Goal: Transaction & Acquisition: Book appointment/travel/reservation

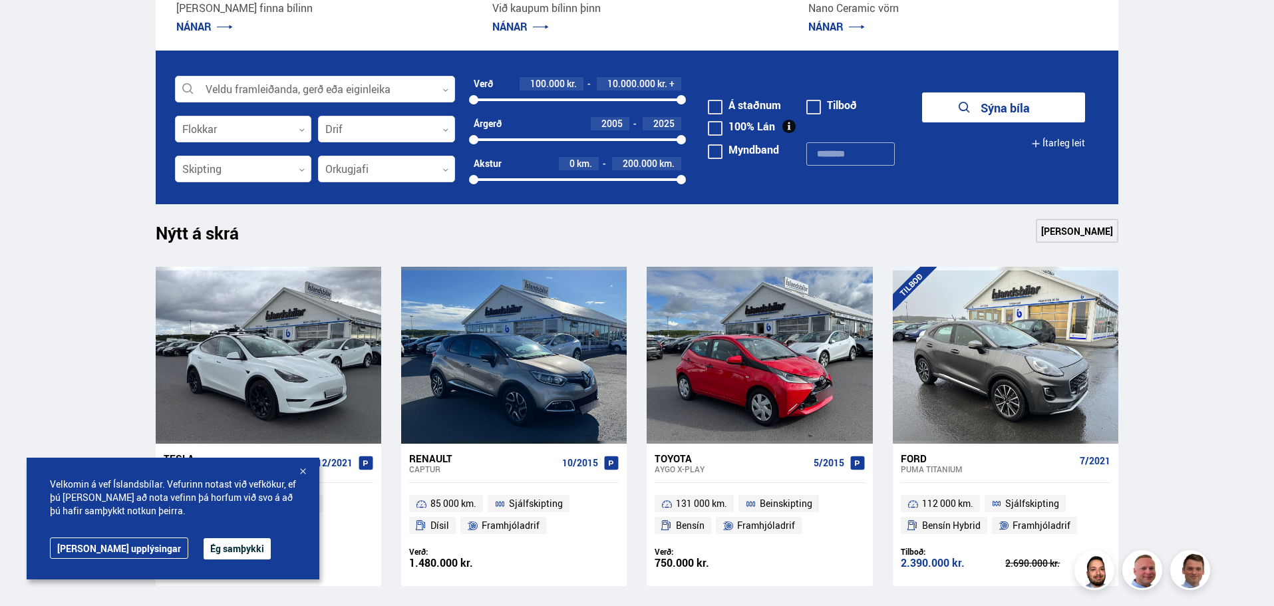
scroll to position [466, 0]
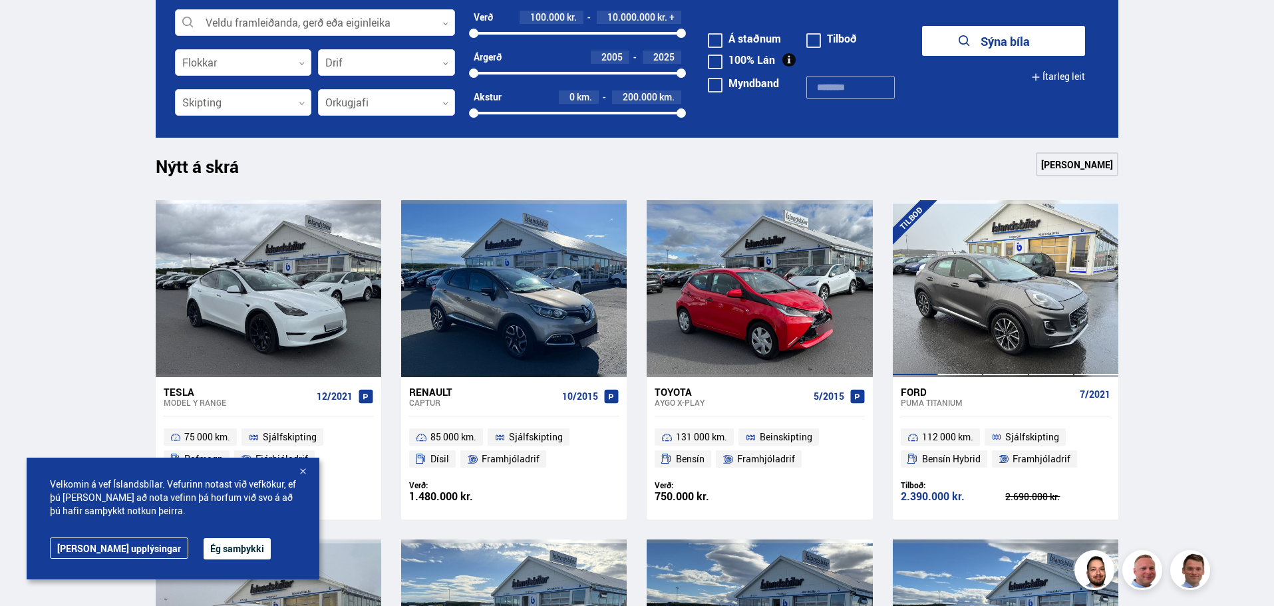
click at [934, 339] on div at bounding box center [914, 288] width 45 height 177
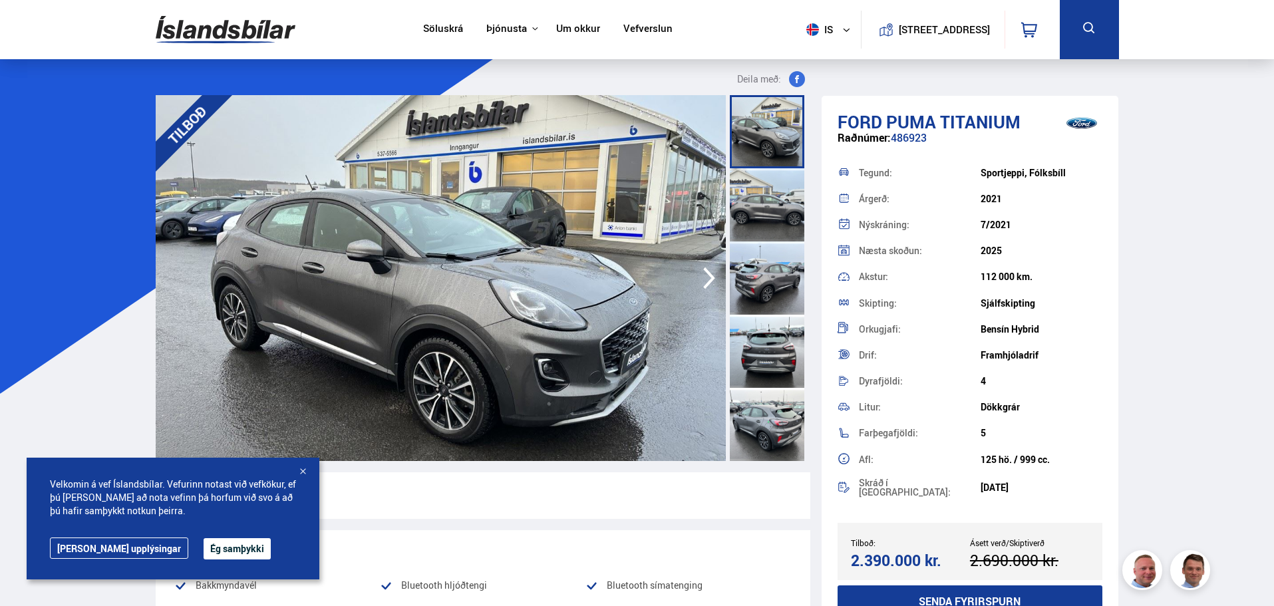
click at [708, 279] on icon "button" at bounding box center [709, 278] width 27 height 32
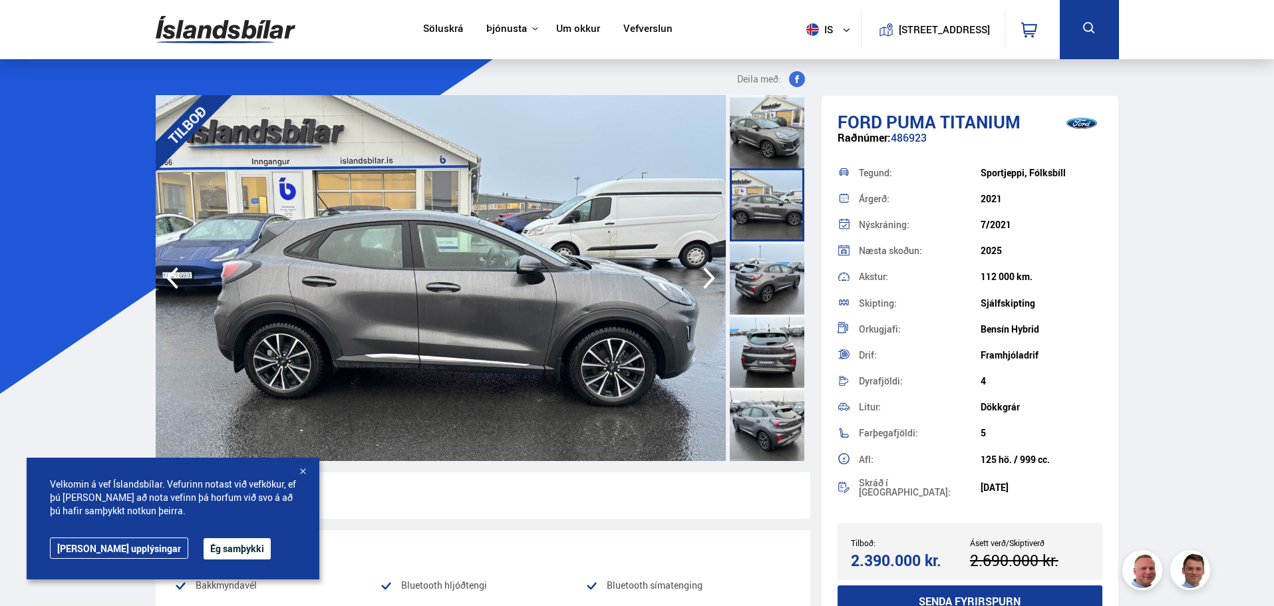
click at [708, 279] on icon "button" at bounding box center [709, 278] width 27 height 32
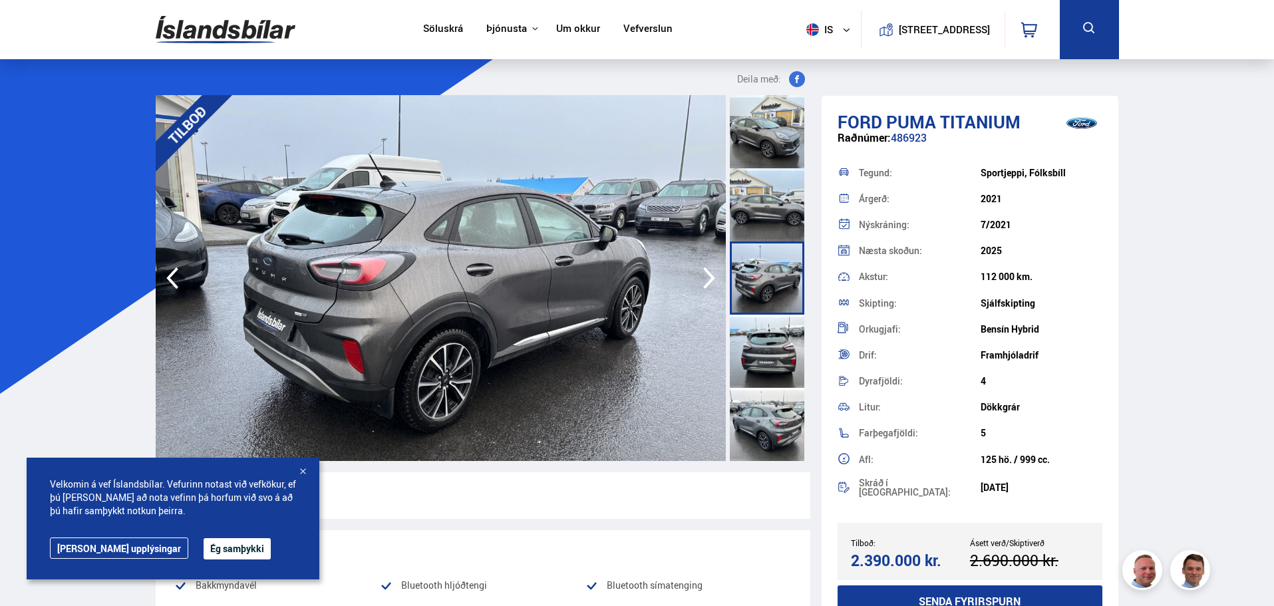
click at [174, 281] on icon "button" at bounding box center [172, 278] width 27 height 32
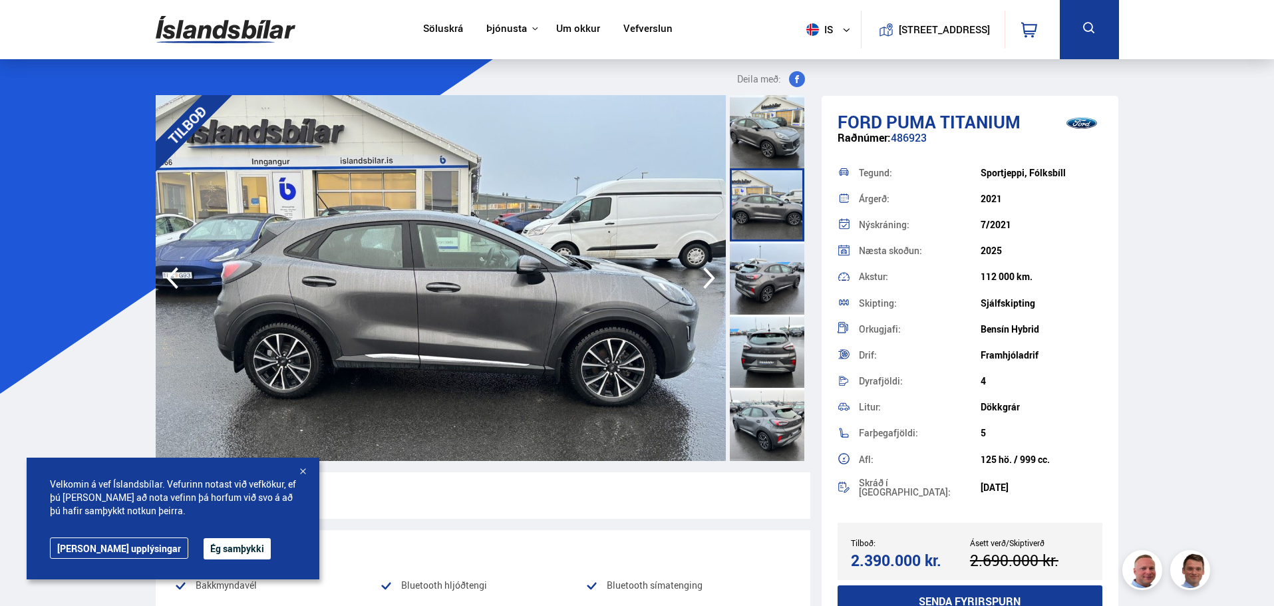
click at [706, 279] on icon "button" at bounding box center [709, 278] width 27 height 32
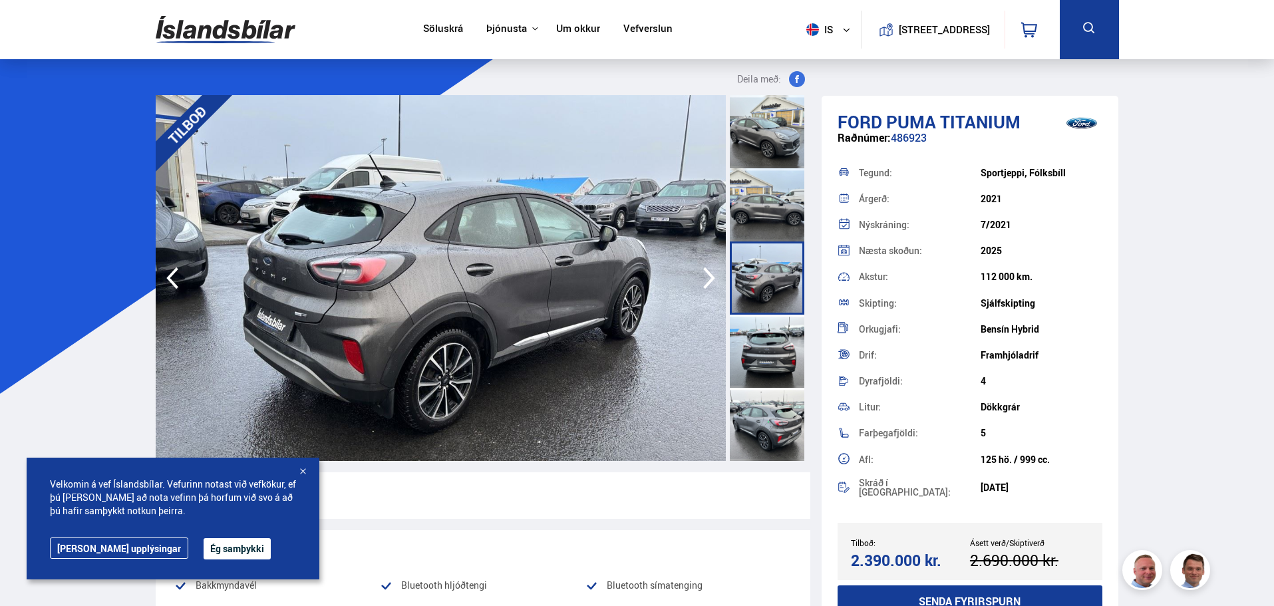
click at [717, 276] on icon "button" at bounding box center [709, 278] width 27 height 32
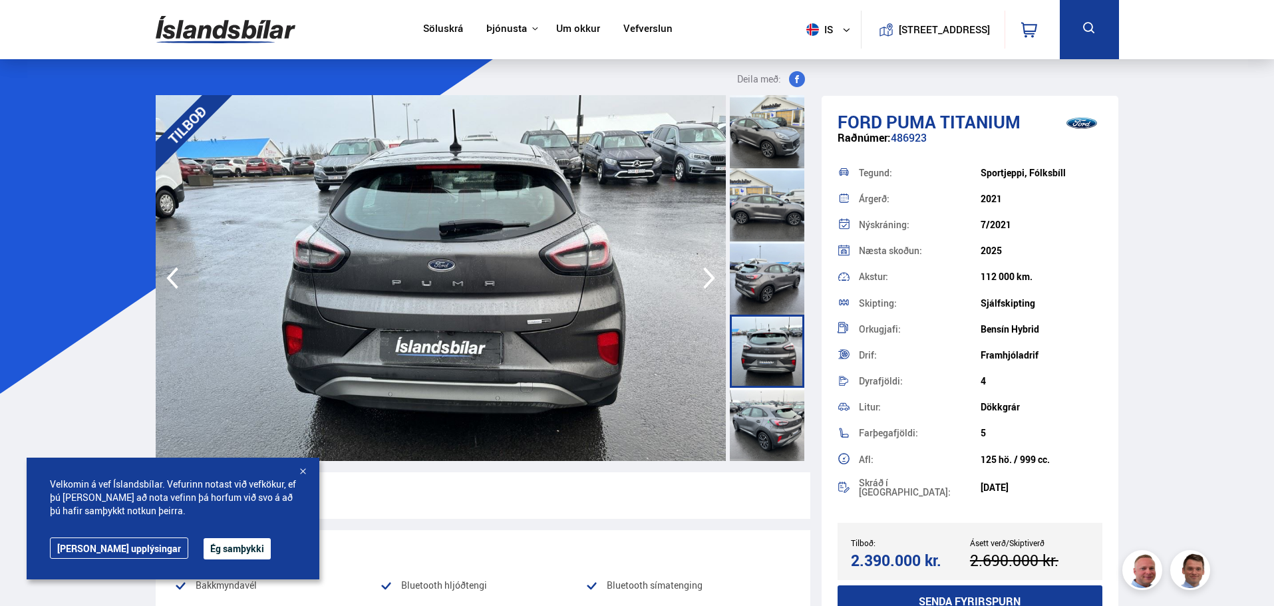
click at [717, 276] on icon "button" at bounding box center [709, 278] width 27 height 32
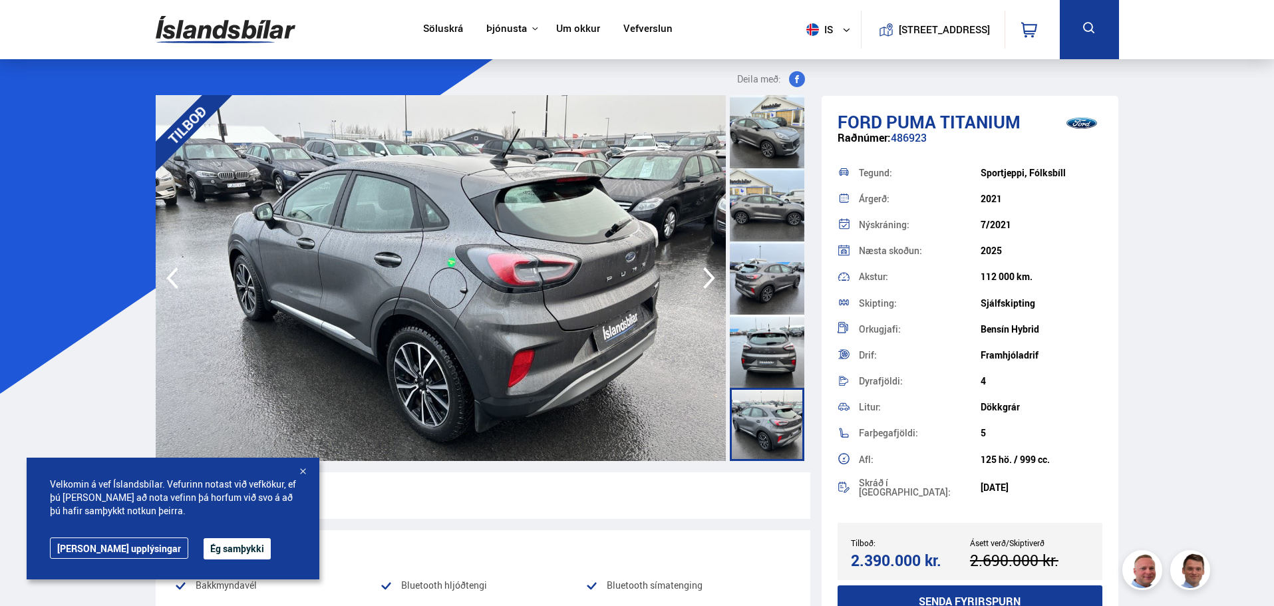
click at [717, 276] on icon "button" at bounding box center [709, 278] width 27 height 32
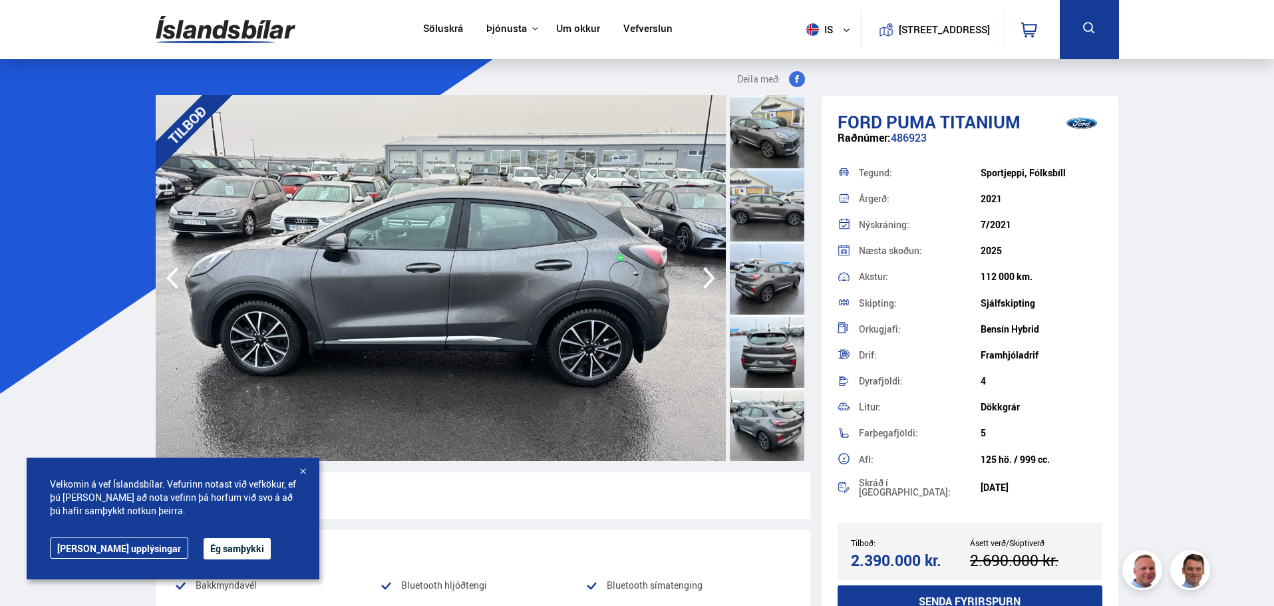
click at [717, 276] on icon "button" at bounding box center [709, 278] width 27 height 32
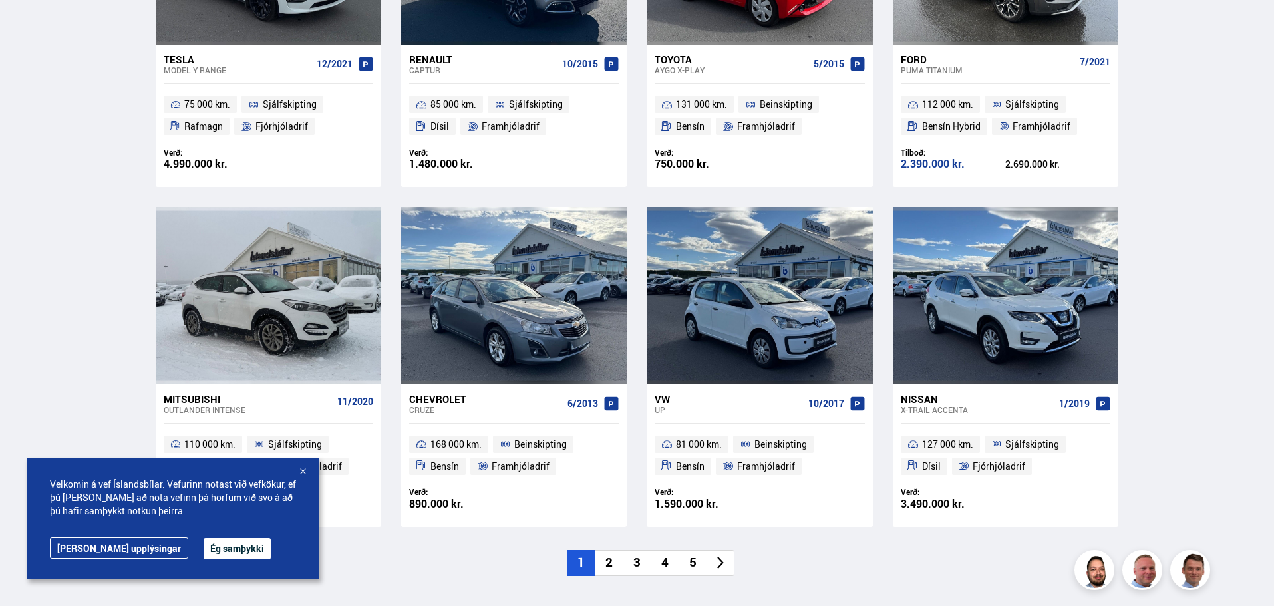
scroll to position [865, 0]
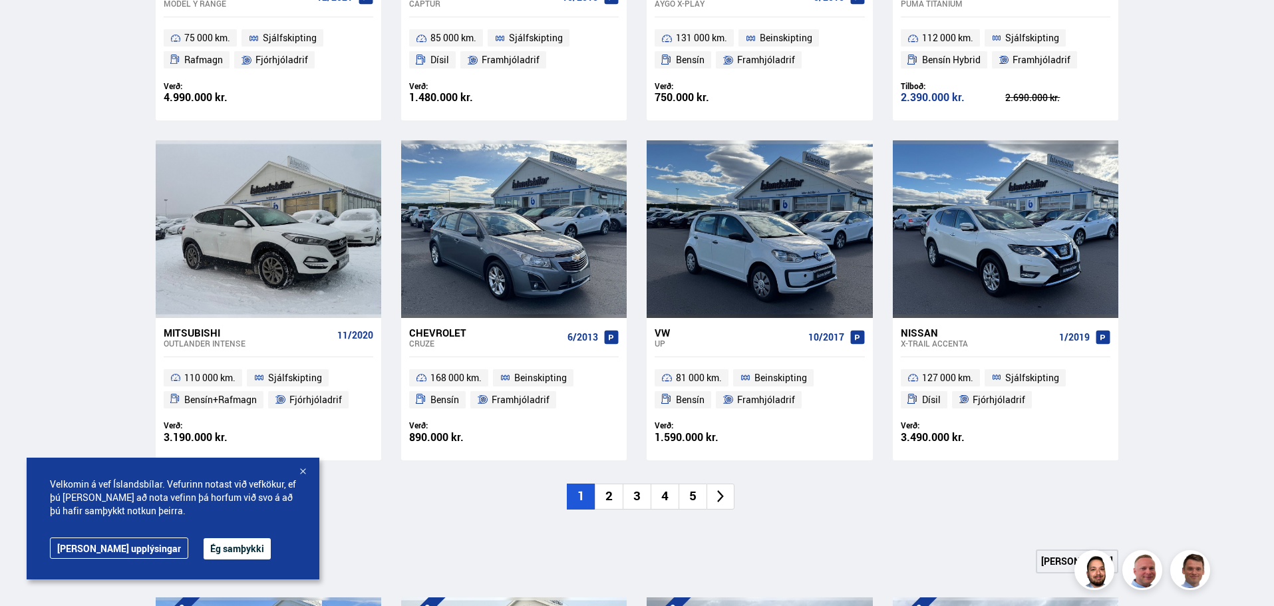
click at [611, 493] on li "2" at bounding box center [609, 496] width 28 height 26
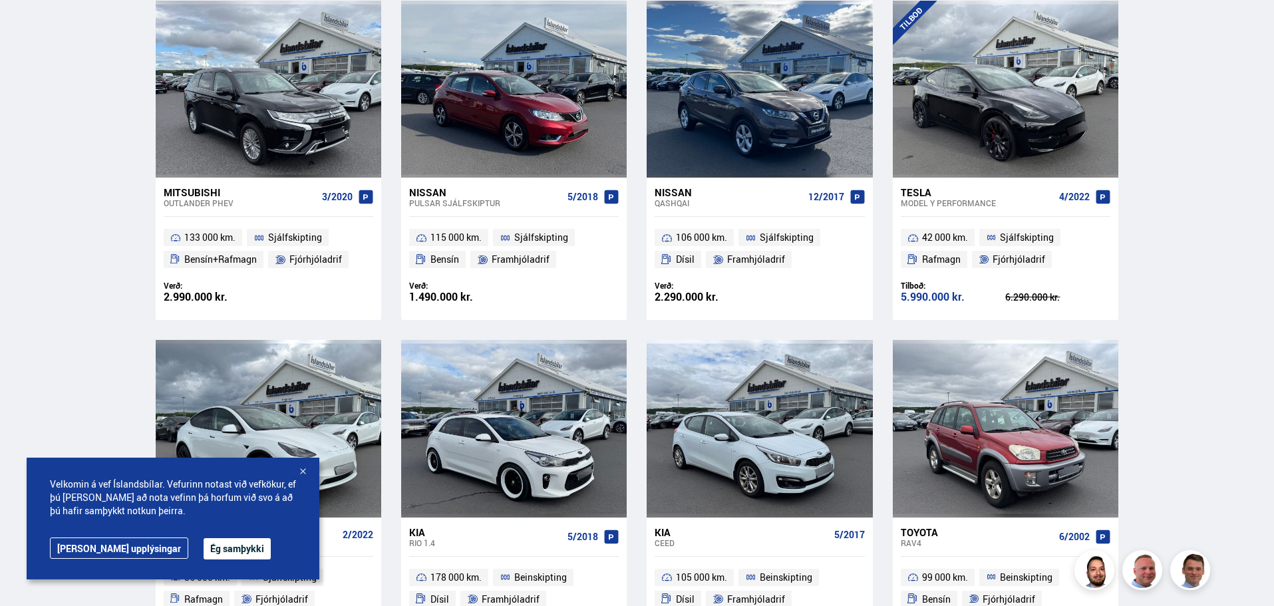
scroll to position [798, 0]
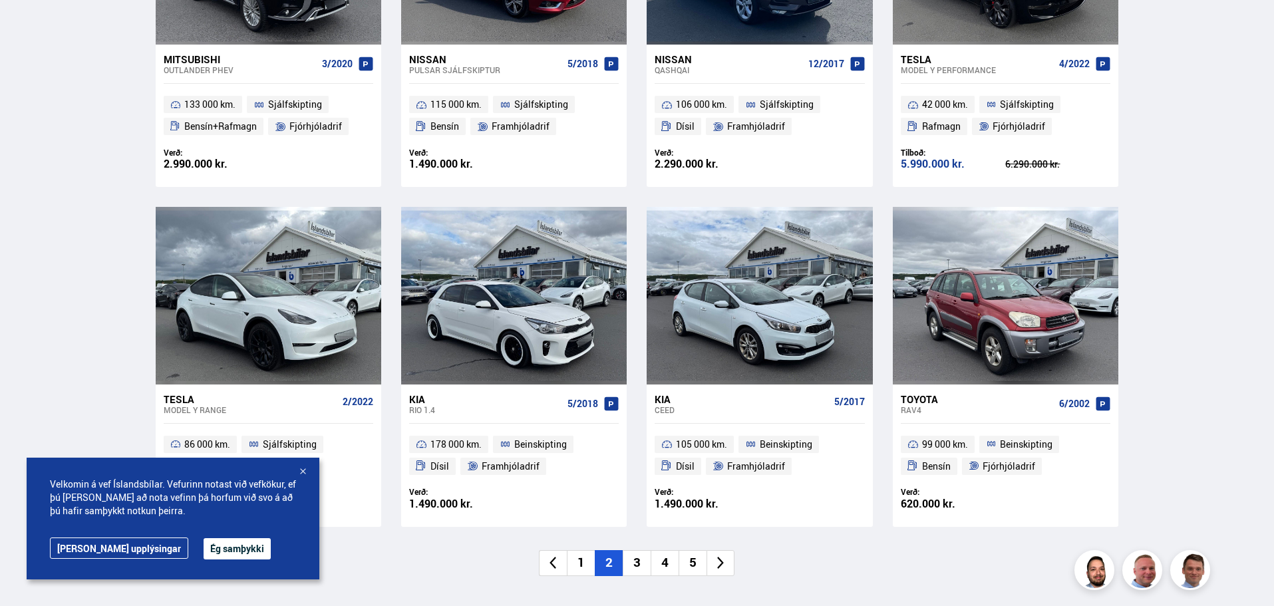
click at [720, 570] on icon at bounding box center [720, 562] width 15 height 15
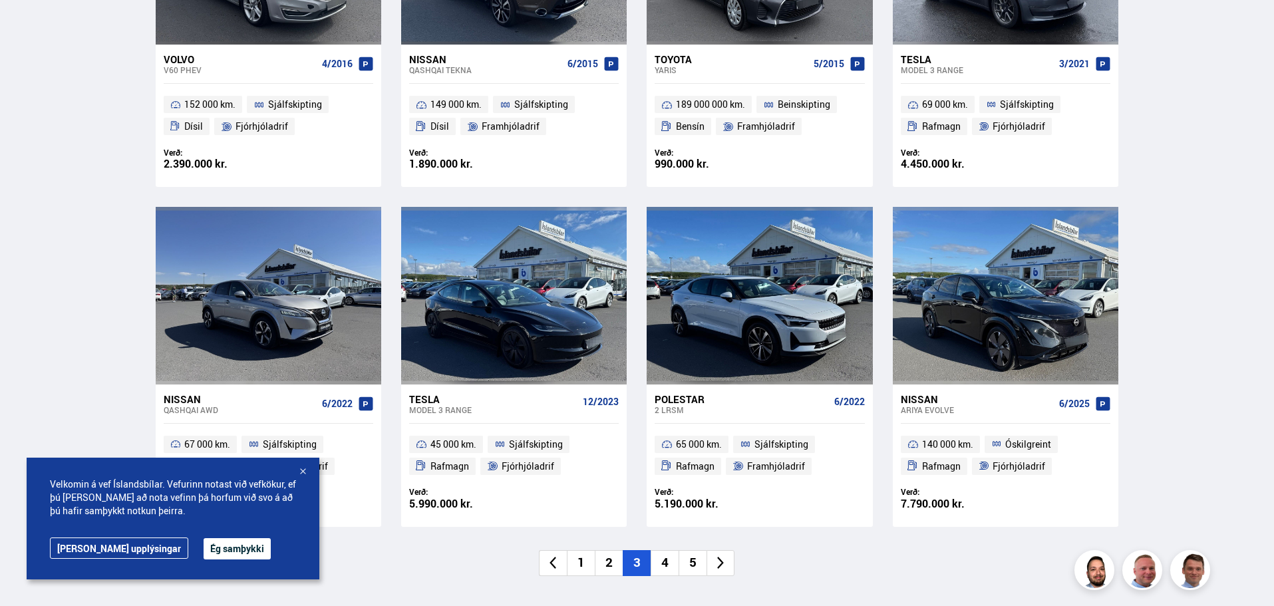
scroll to position [865, 0]
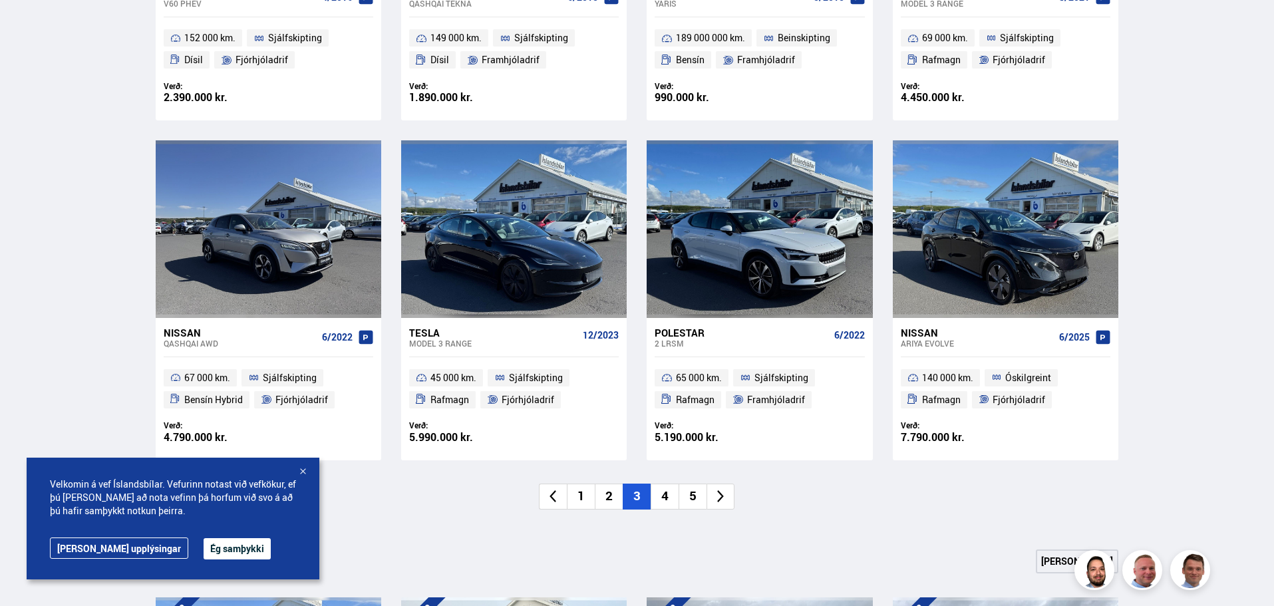
click at [724, 495] on icon at bounding box center [720, 496] width 15 height 15
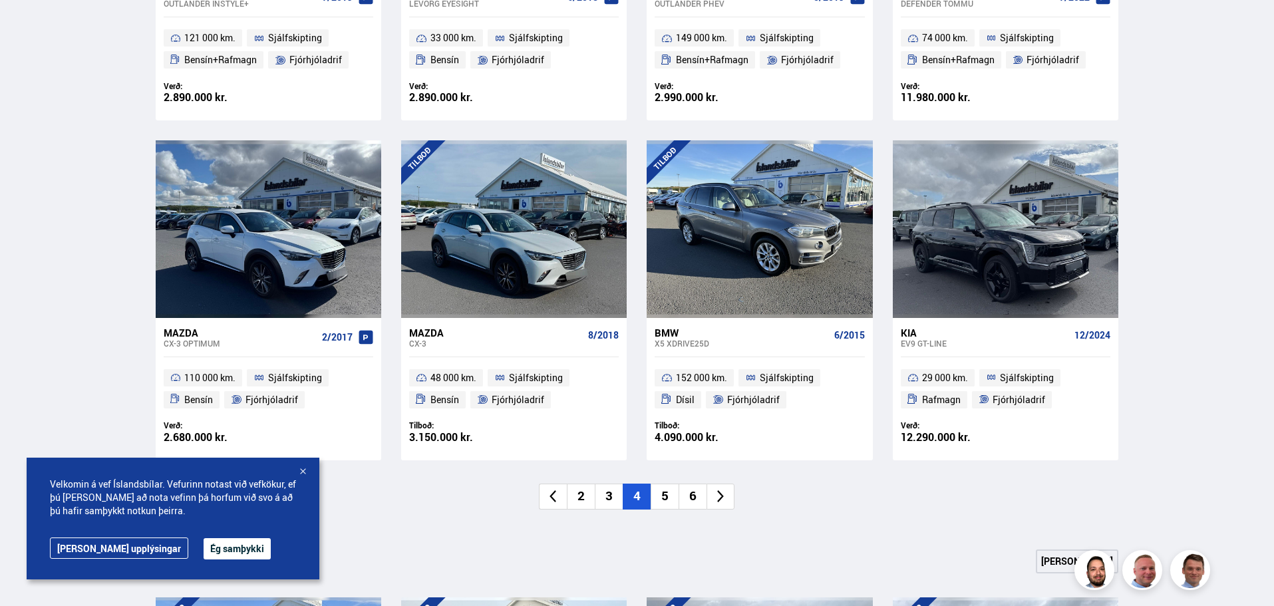
scroll to position [931, 0]
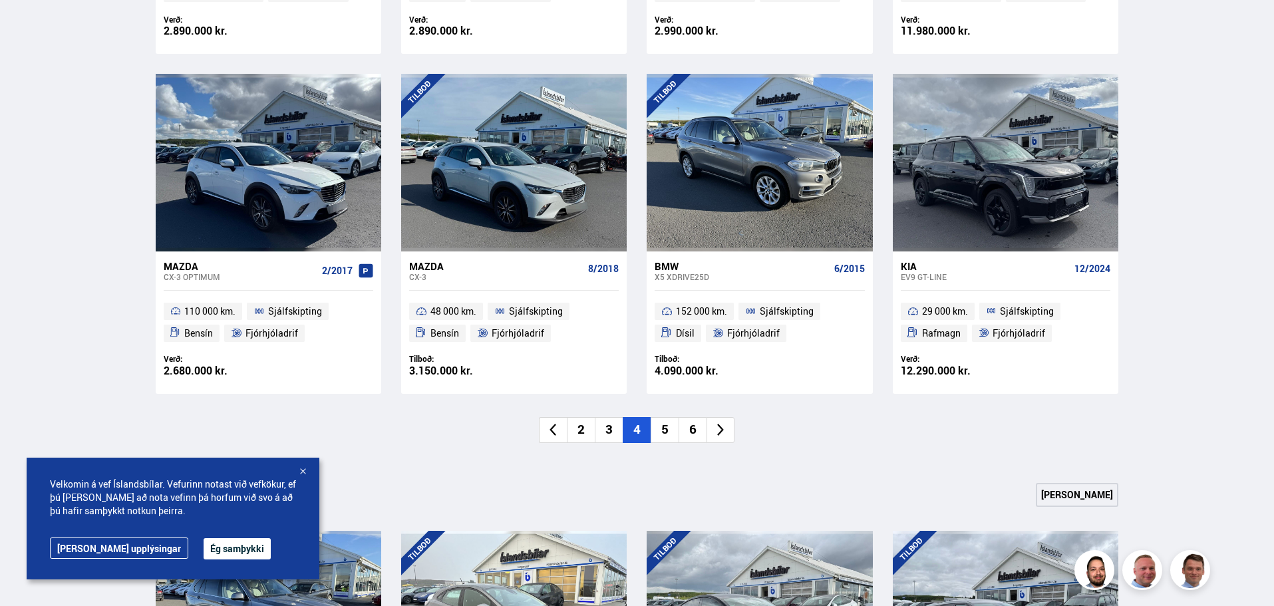
click at [720, 434] on icon at bounding box center [720, 429] width 15 height 15
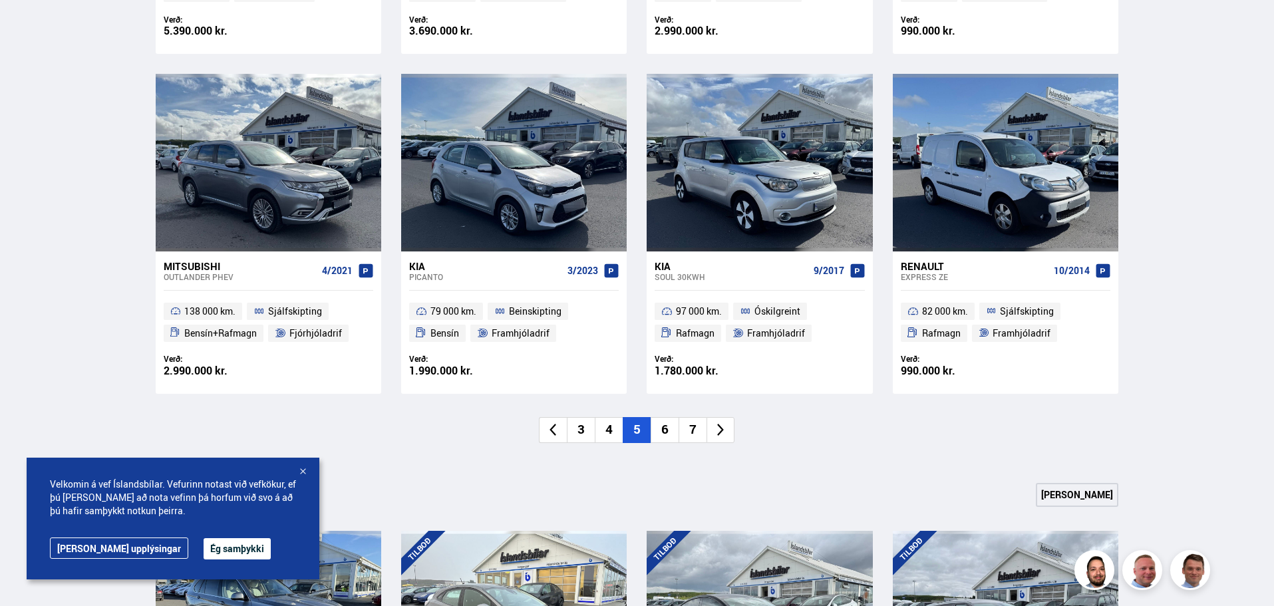
click at [718, 434] on icon at bounding box center [720, 430] width 7 height 13
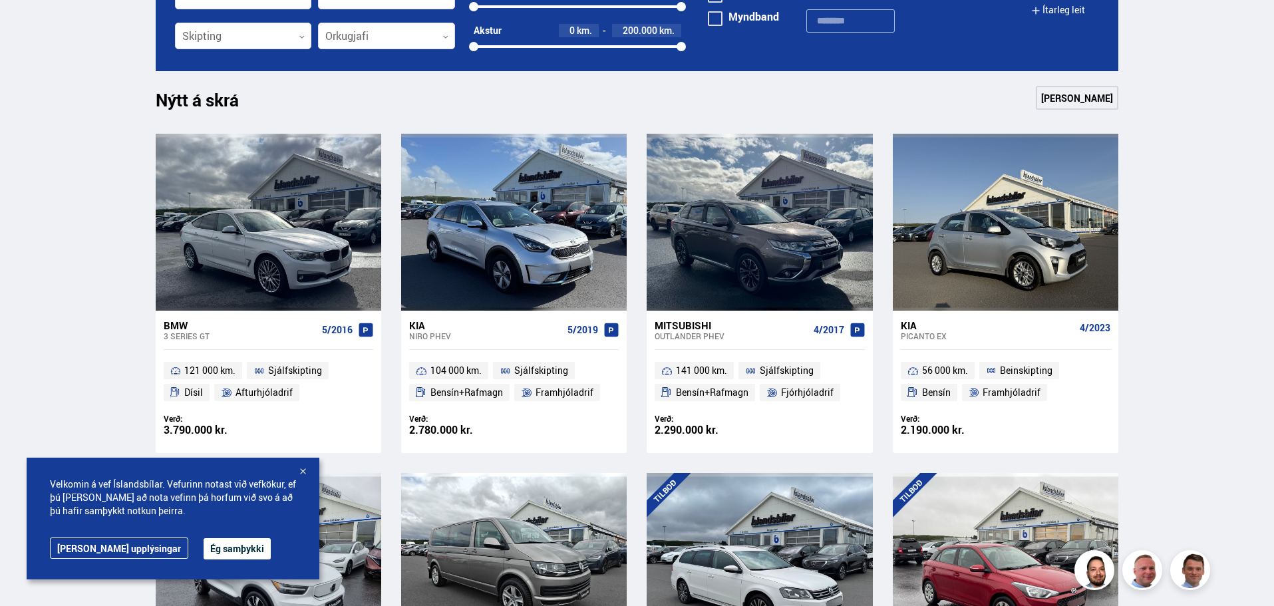
scroll to position [998, 0]
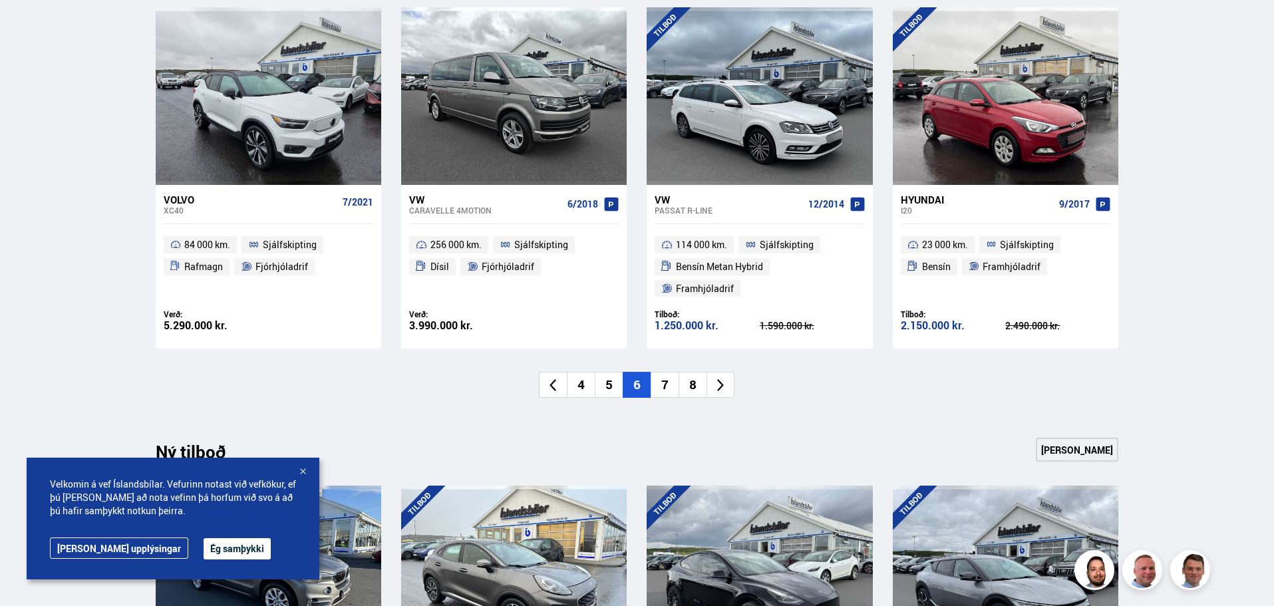
click at [713, 378] on icon at bounding box center [720, 385] width 15 height 15
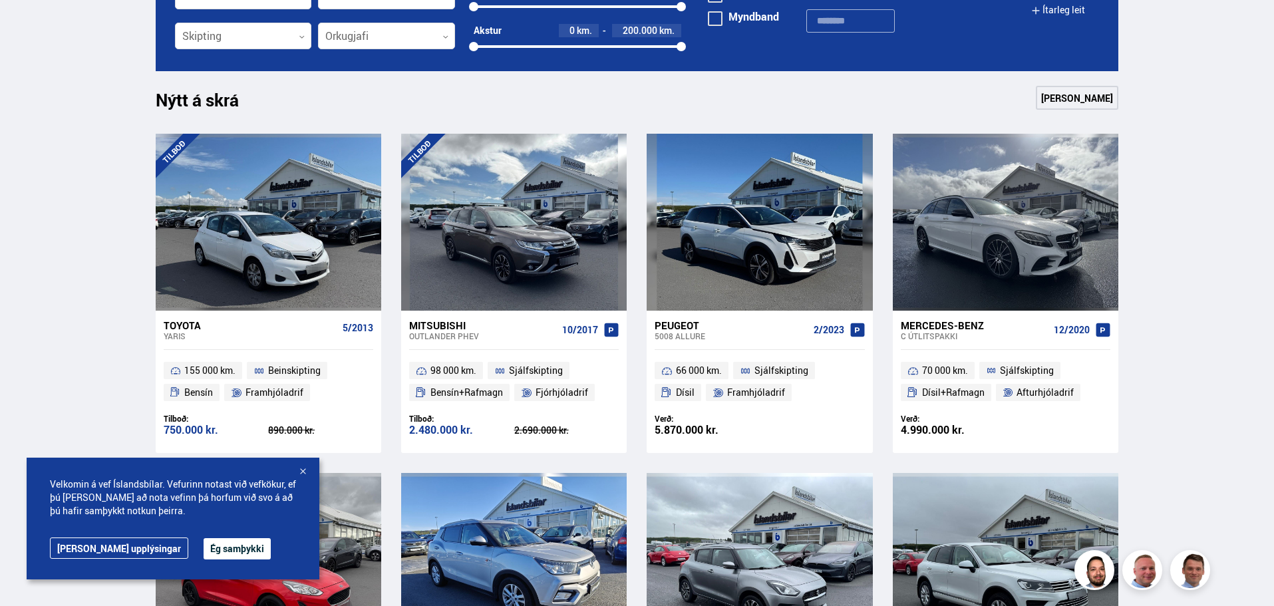
scroll to position [931, 0]
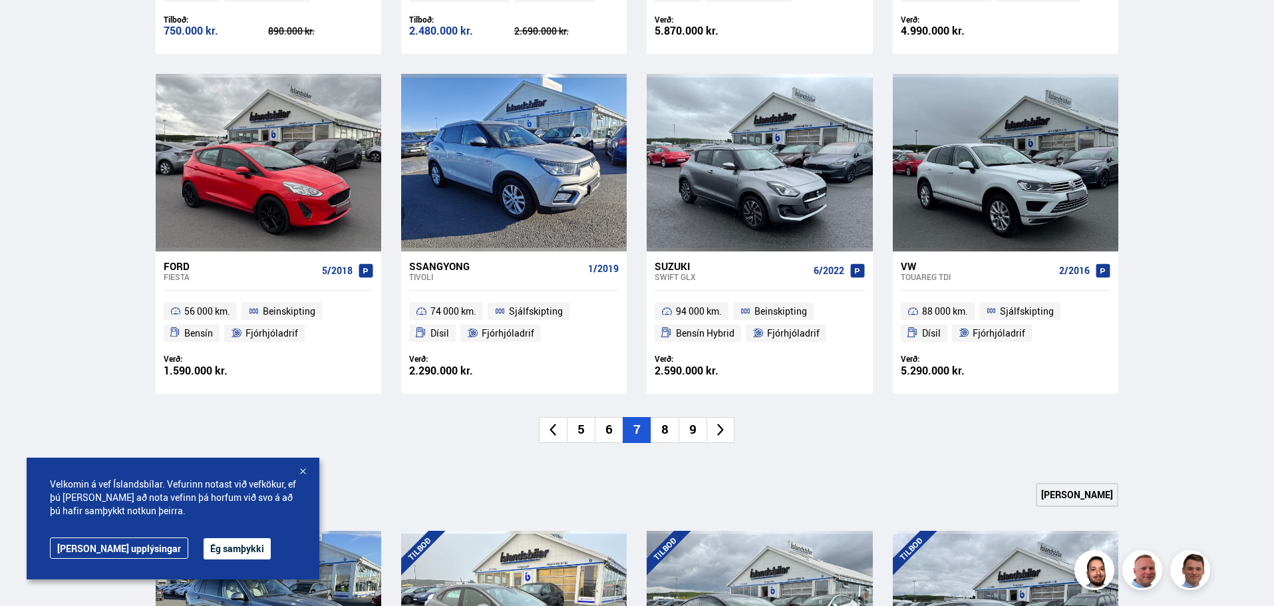
click at [725, 428] on icon at bounding box center [720, 429] width 15 height 15
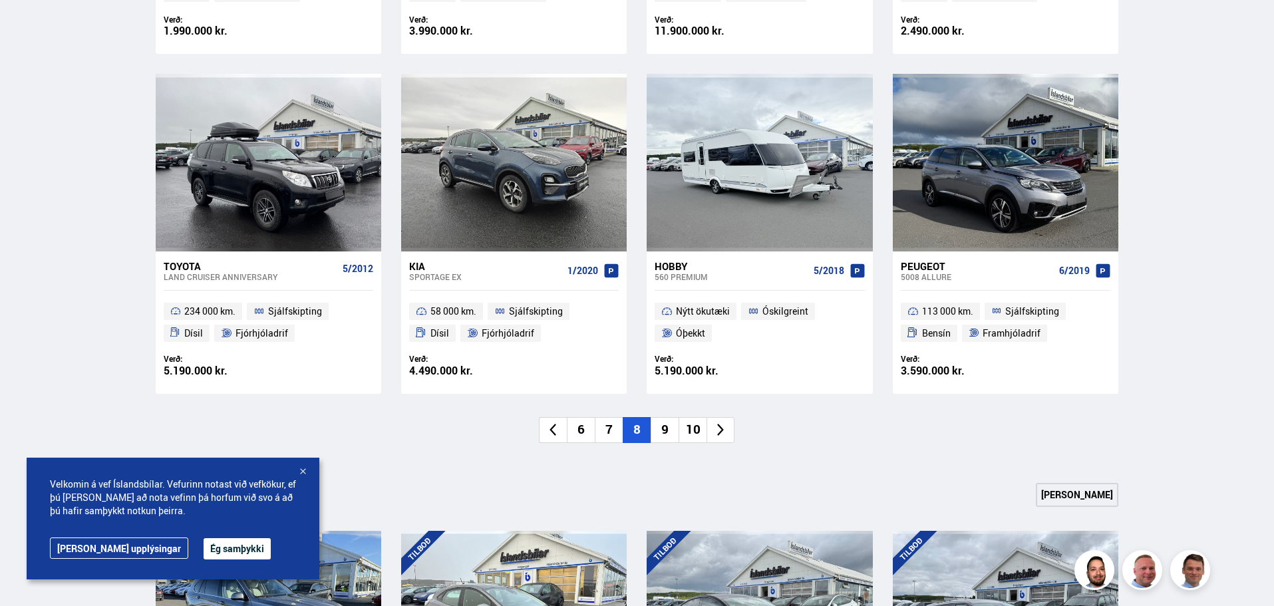
click at [724, 430] on icon at bounding box center [720, 430] width 7 height 13
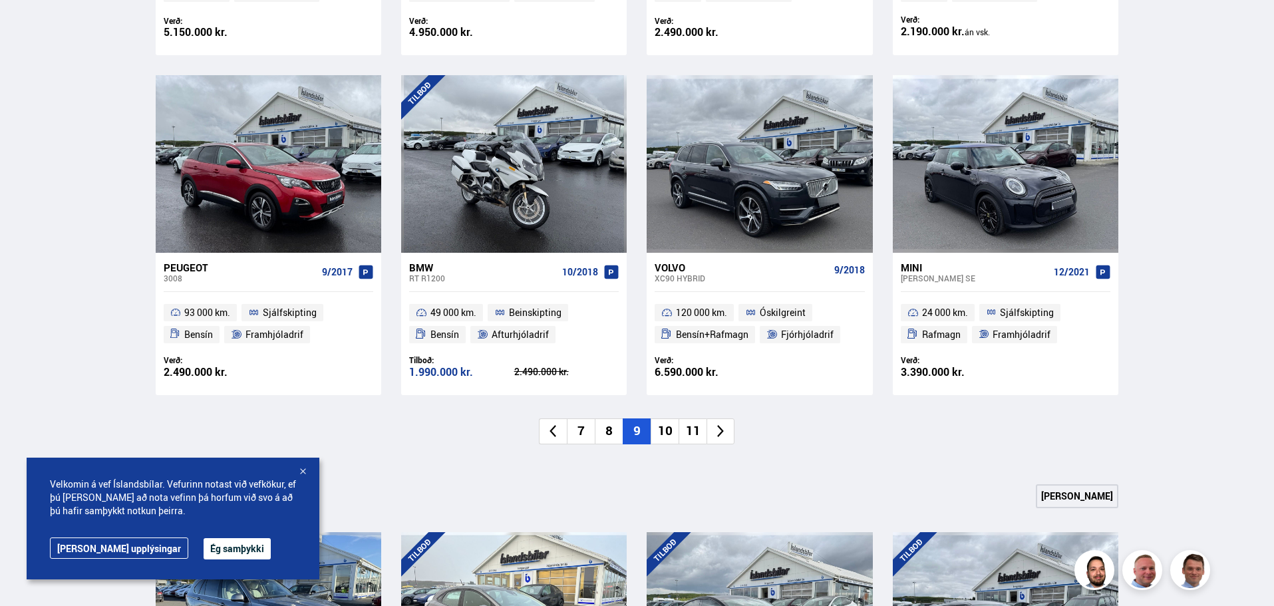
scroll to position [532, 0]
